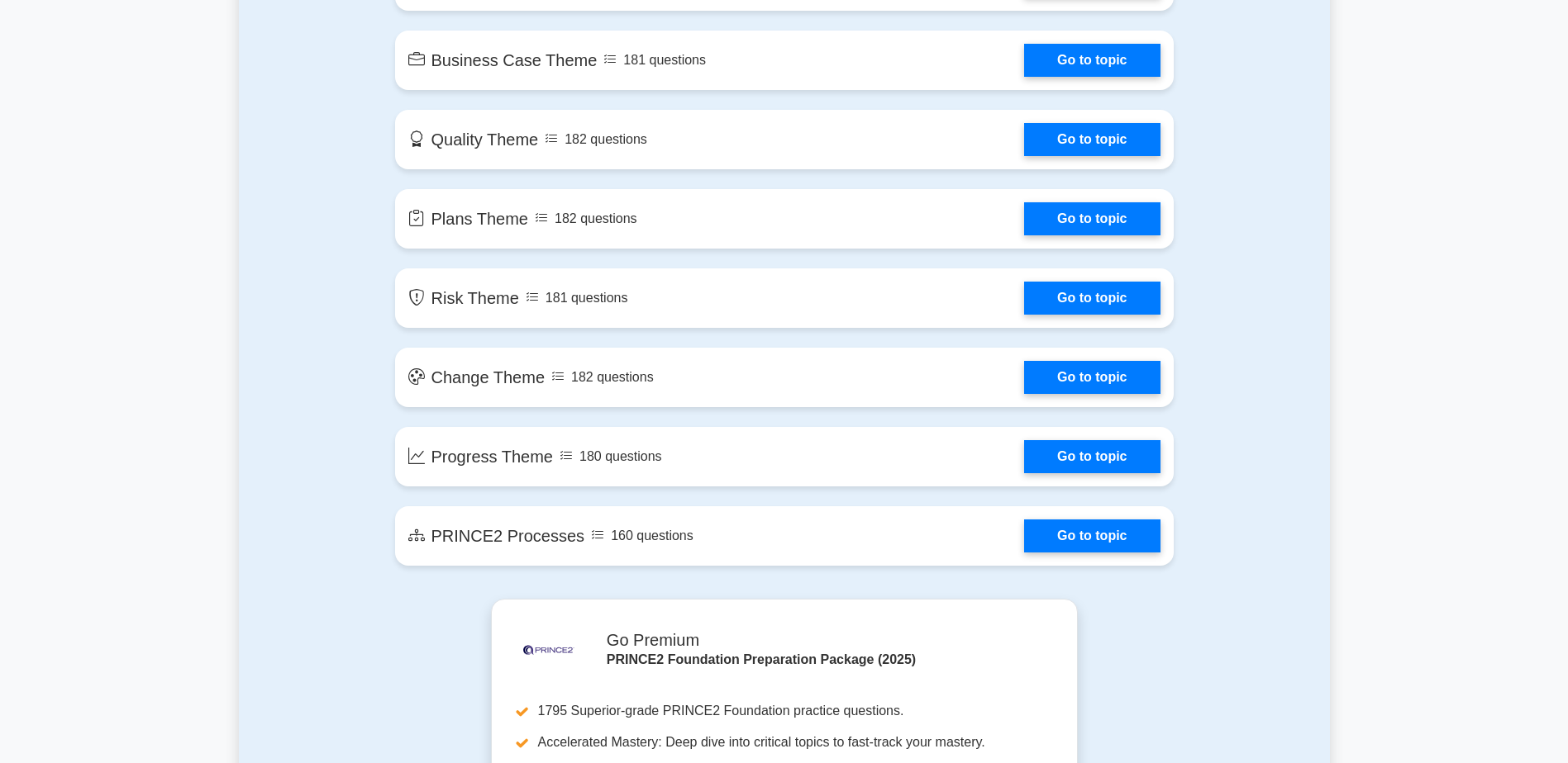
scroll to position [1239, 0]
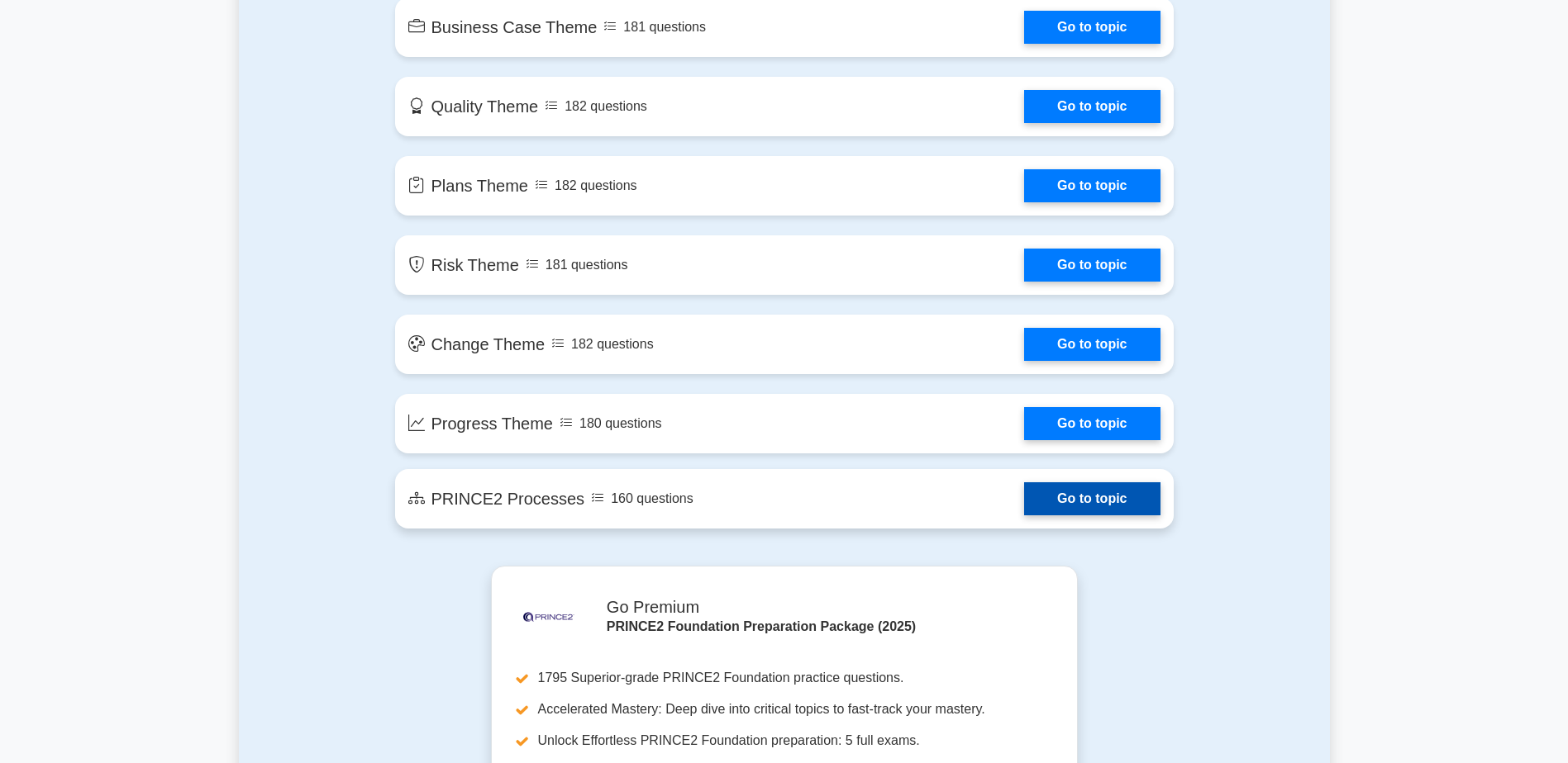
click at [1024, 512] on link "Go to topic" at bounding box center [1092, 498] width 136 height 33
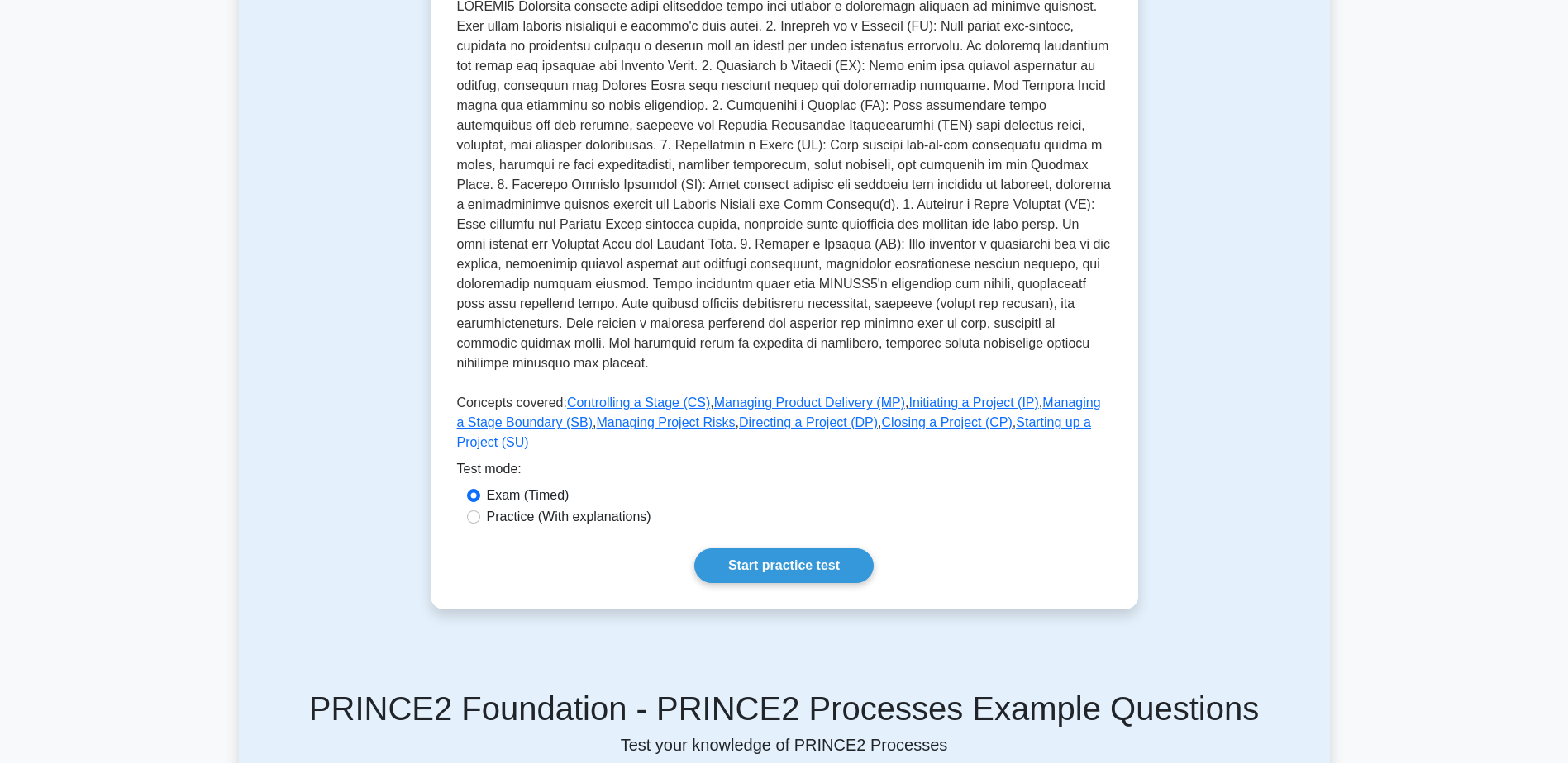
scroll to position [578, 0]
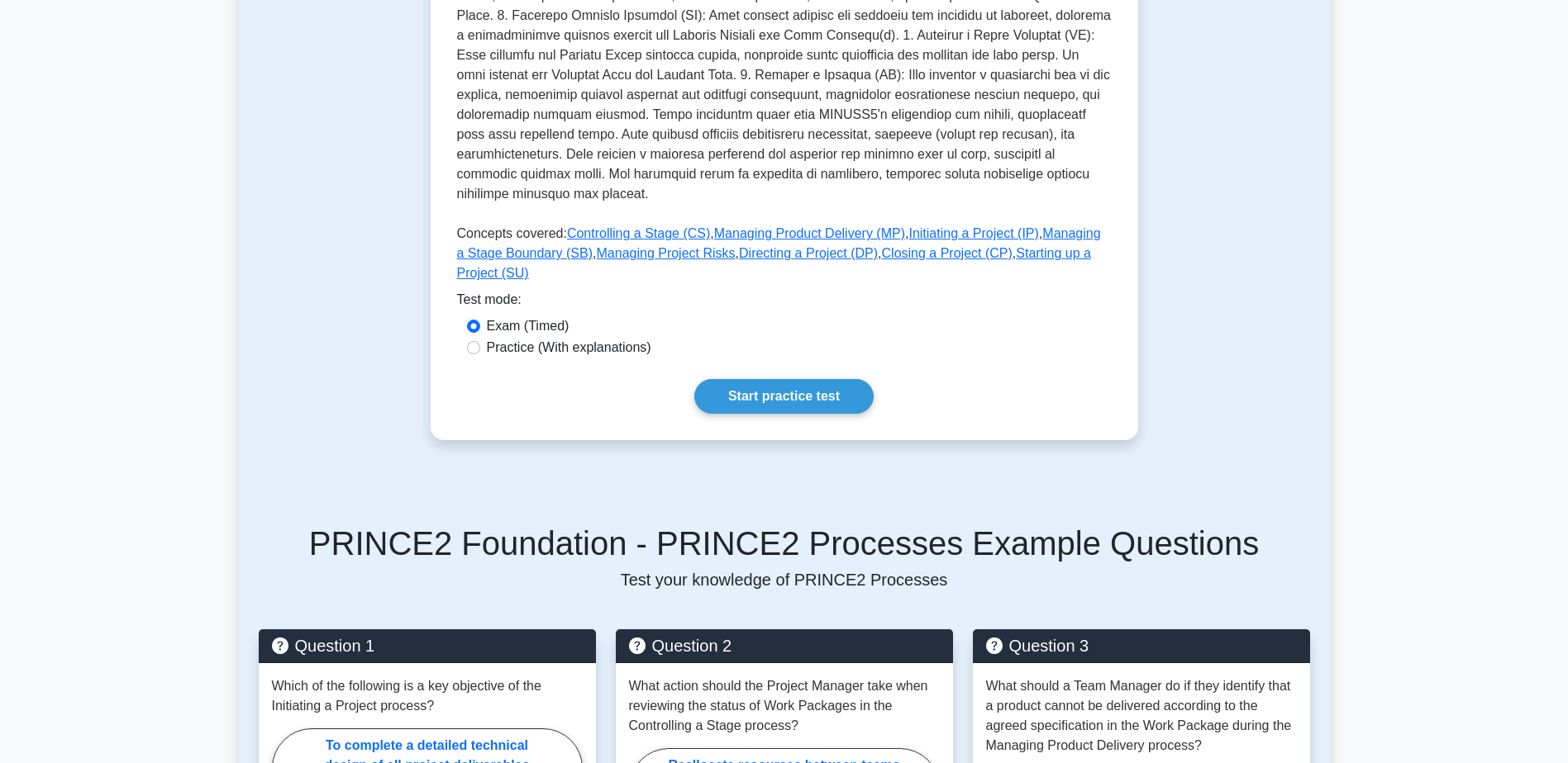
click at [579, 338] on label "Practice (With explanations)" at bounding box center [569, 348] width 165 height 20
click at [480, 341] on input "Practice (With explanations)" at bounding box center [472, 347] width 13 height 13
radio input "true"
click at [540, 317] on label "Exam (Timed)" at bounding box center [527, 326] width 82 height 20
click at [480, 319] on input "Exam (Timed)" at bounding box center [472, 325] width 13 height 13
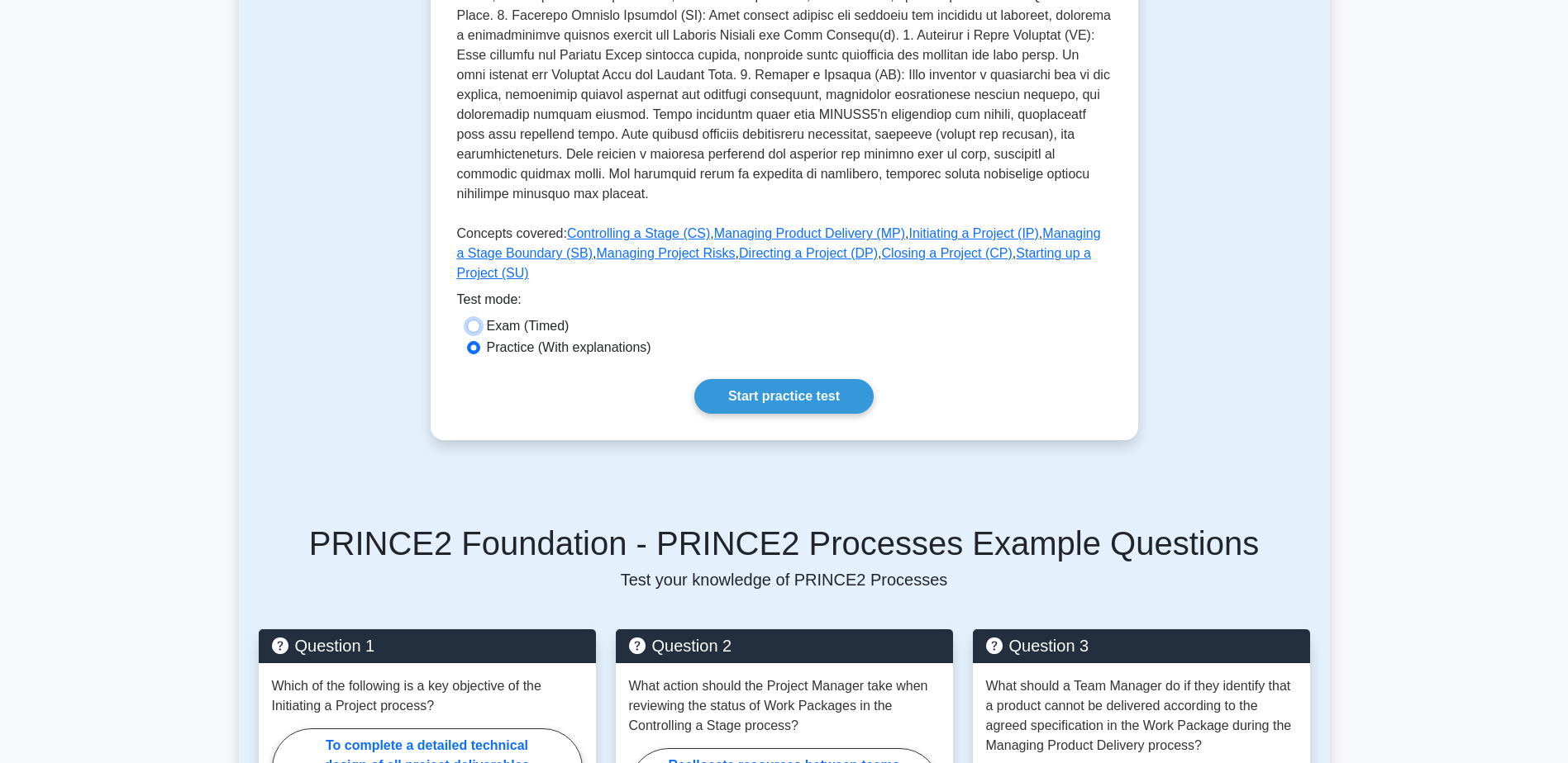
radio input "true"
click at [776, 379] on link "Start practice test" at bounding box center [783, 396] width 180 height 35
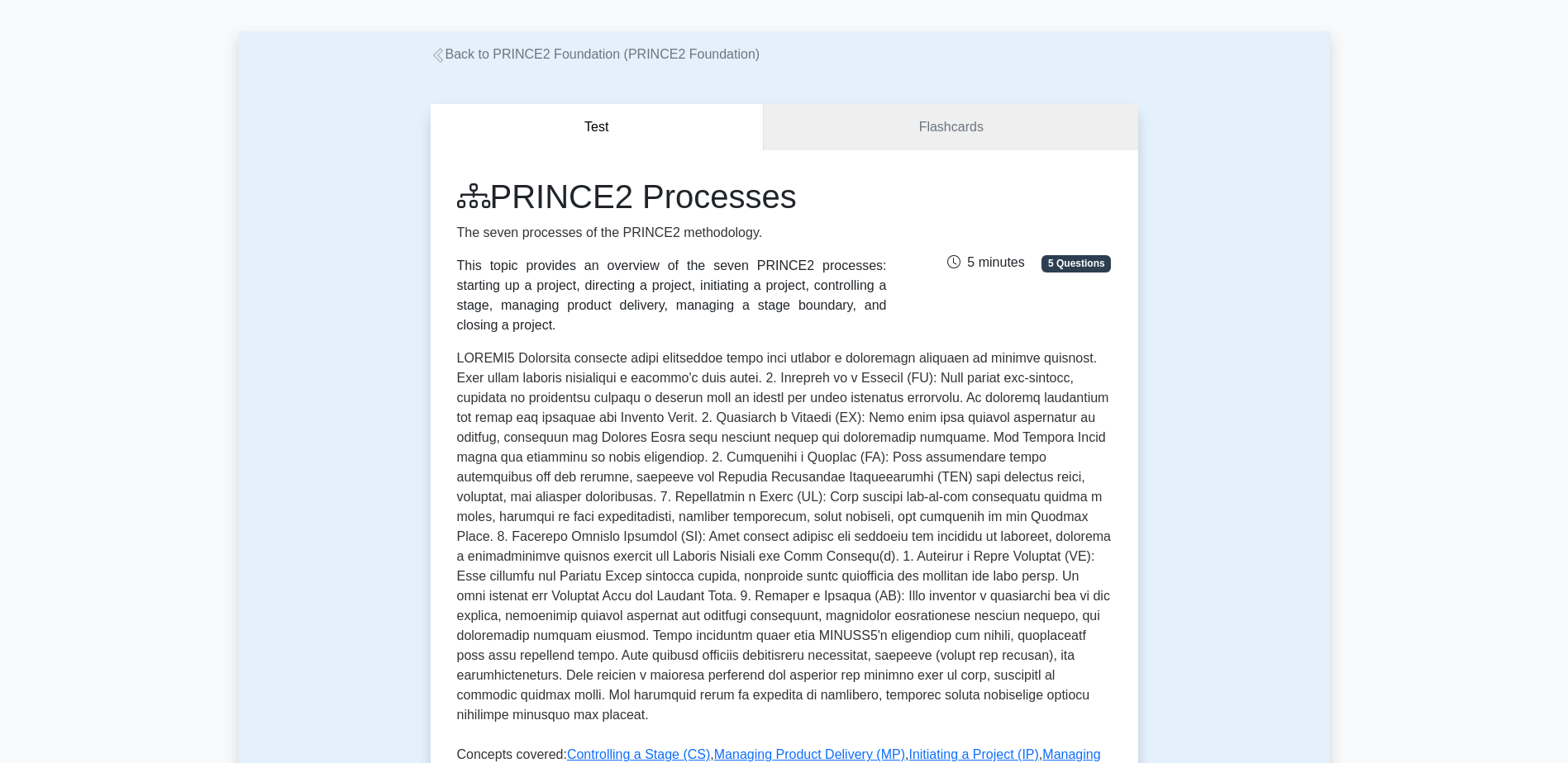
scroll to position [0, 0]
